Goal: Information Seeking & Learning: Learn about a topic

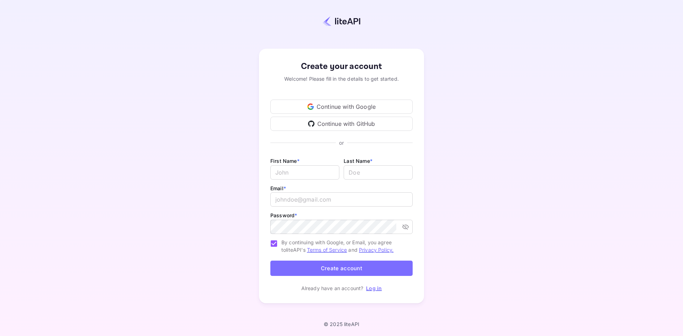
click at [383, 106] on div "Continue with Google" at bounding box center [341, 107] width 142 height 14
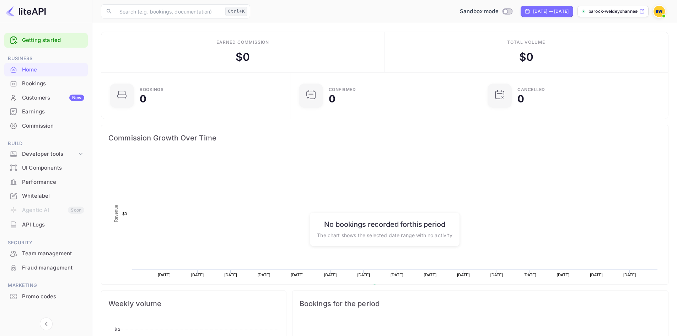
scroll to position [110, 179]
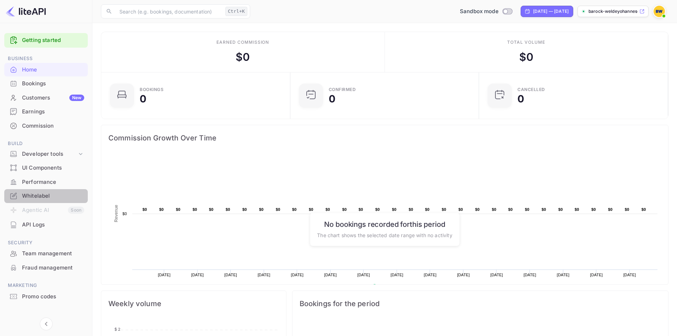
click at [33, 196] on div "Whitelabel" at bounding box center [53, 196] width 62 height 8
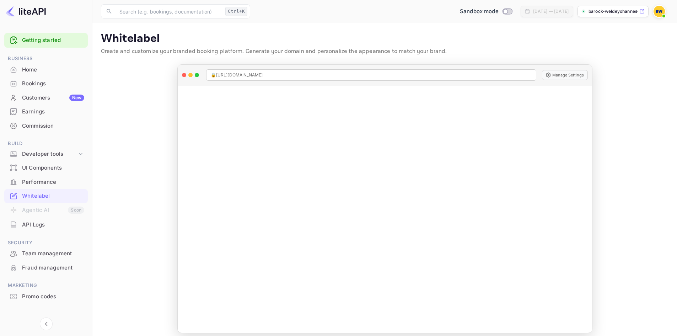
scroll to position [6, 0]
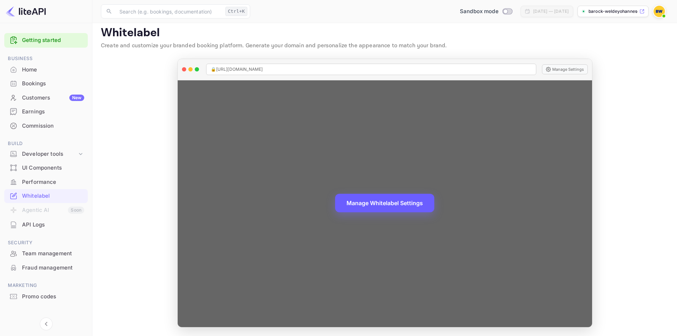
click at [392, 201] on button "Manage Whitelabel Settings" at bounding box center [384, 203] width 99 height 18
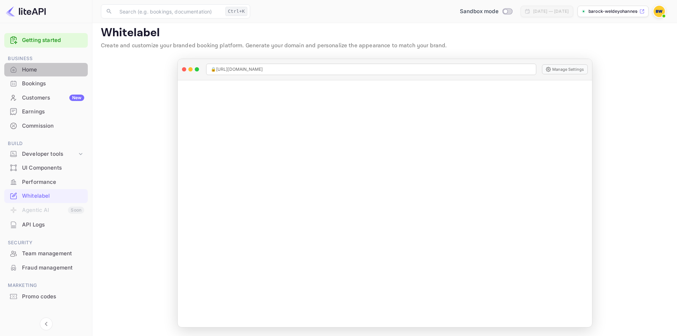
click at [38, 73] on div "Home" at bounding box center [53, 70] width 62 height 8
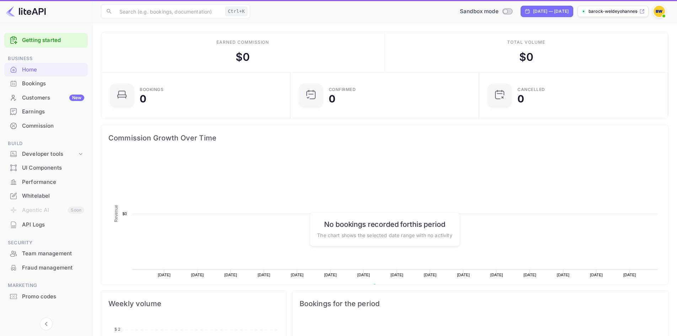
scroll to position [110, 179]
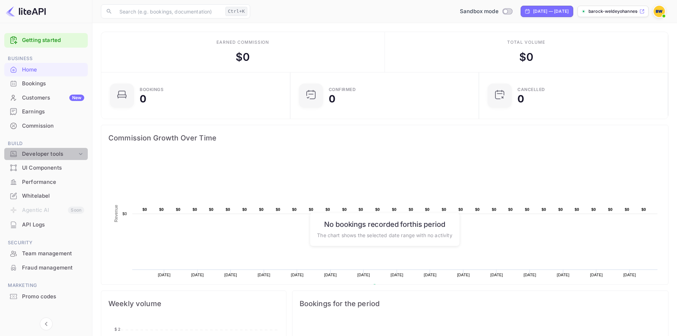
click at [44, 153] on div "Developer tools" at bounding box center [49, 154] width 55 height 8
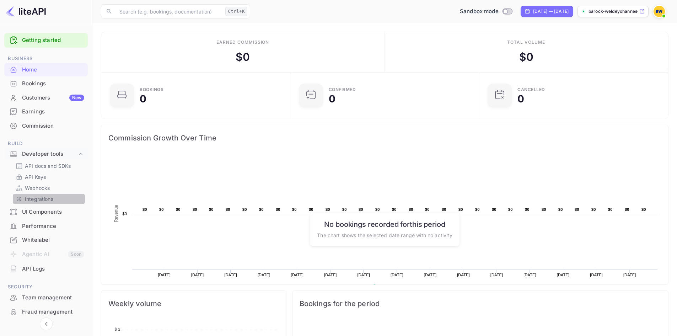
click at [50, 199] on p "Integrations" at bounding box center [39, 198] width 28 height 7
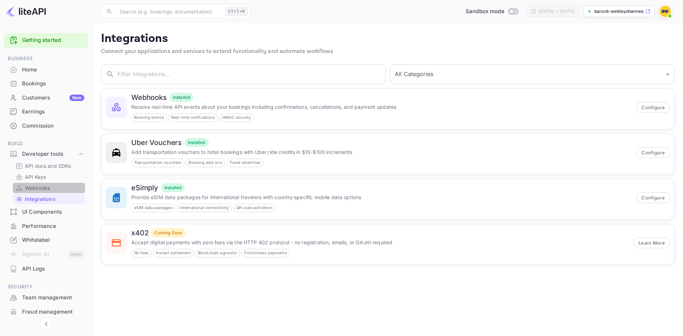
click at [49, 188] on p "Webhooks" at bounding box center [37, 187] width 25 height 7
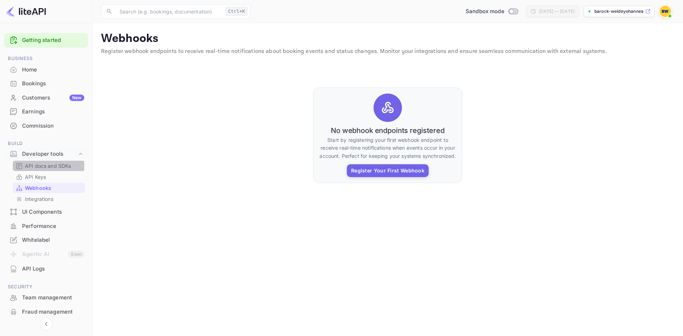
click at [45, 166] on p "API docs and SDKs" at bounding box center [48, 165] width 46 height 7
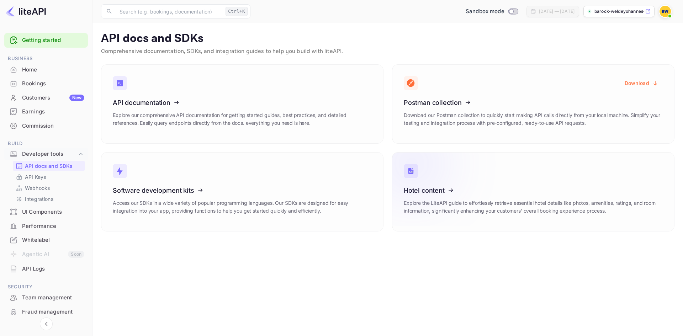
click at [482, 193] on icon at bounding box center [447, 189] width 111 height 73
click at [36, 68] on div "Home" at bounding box center [53, 70] width 62 height 8
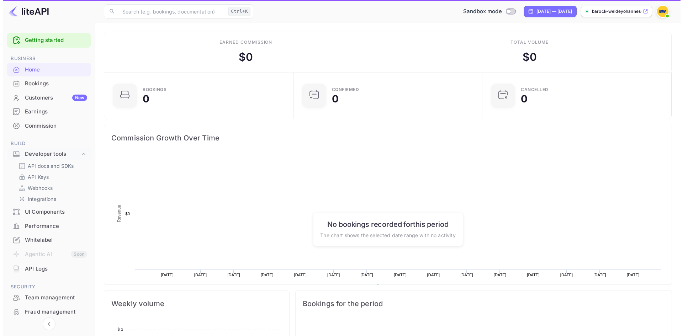
scroll to position [110, 179]
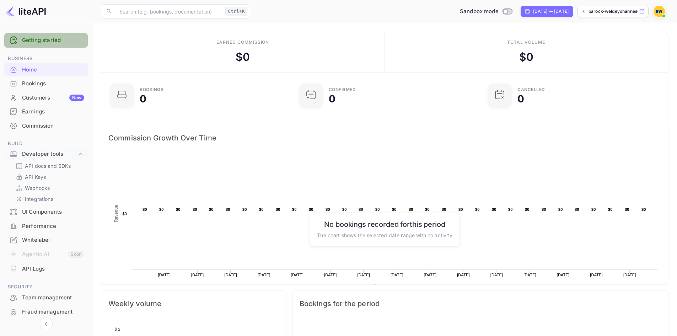
click at [50, 43] on link "Getting started" at bounding box center [53, 40] width 62 height 8
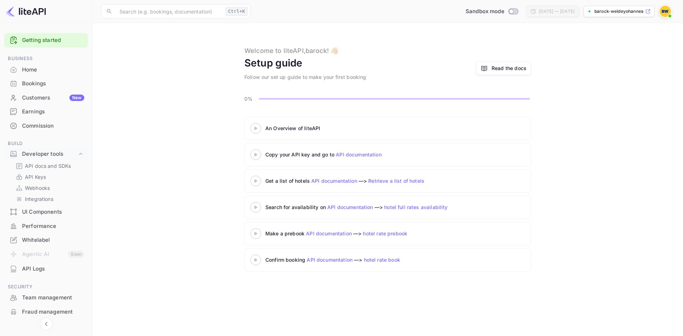
click at [256, 124] on div at bounding box center [255, 128] width 25 height 9
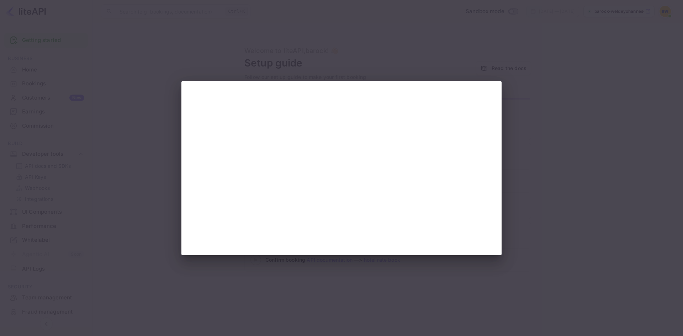
click at [512, 122] on div at bounding box center [341, 168] width 683 height 336
